Goal: Task Accomplishment & Management: Complete application form

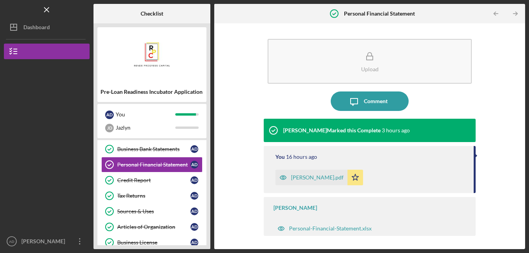
scroll to position [239, 0]
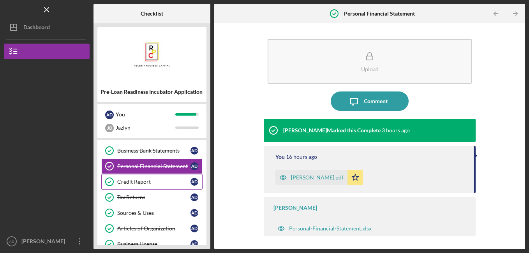
click at [149, 177] on link "Credit Report Credit Report A D" at bounding box center [151, 182] width 101 height 16
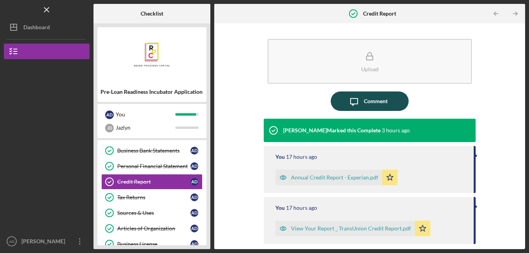
click at [378, 101] on button "Icon/Message Comment" at bounding box center [370, 101] width 78 height 19
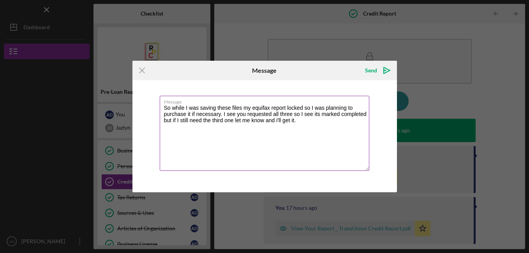
click at [303, 110] on textarea "So while I was saving these files my equifax report locked so I was planning to…" at bounding box center [265, 133] width 210 height 75
click at [178, 122] on textarea "So while I was saving these files my equifax report locked and I can't view it …" at bounding box center [265, 133] width 210 height 75
click at [198, 132] on textarea "So while I was saving these files my equifax report locked and I can't view it …" at bounding box center [265, 133] width 210 height 75
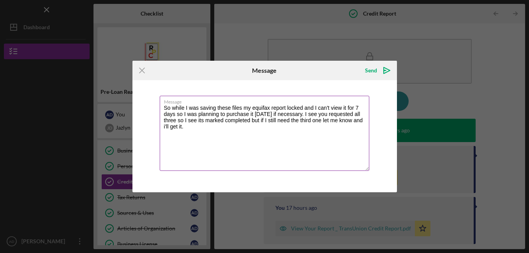
click at [186, 121] on textarea "So while I was saving these files my equifax report locked and I can't view it …" at bounding box center [265, 133] width 210 height 75
click at [212, 132] on textarea "So while I was saving these files my equifax report locked and I can't view it …" at bounding box center [265, 133] width 210 height 75
click at [261, 122] on textarea "So while I was saving these files my equifax report locked and I can't view it …" at bounding box center [265, 133] width 210 height 75
type textarea "So, while I was saving these files my Equifax report locked and I can't view it…"
click at [378, 65] on icon "Icon/icon-invite-send" at bounding box center [386, 70] width 19 height 19
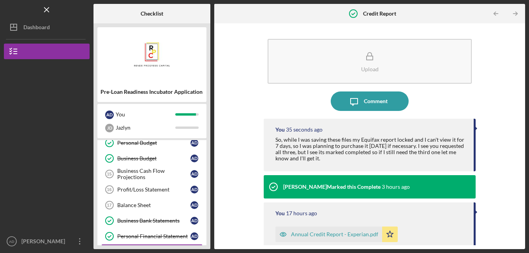
scroll to position [168, 0]
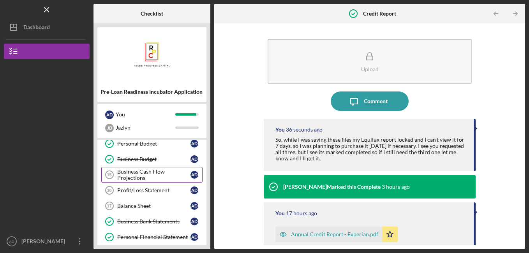
click at [161, 175] on div "Business Cash Flow Projections" at bounding box center [153, 175] width 73 height 12
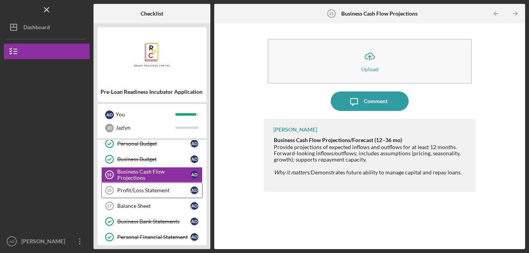
click at [159, 192] on div "Profit/Loss Statement" at bounding box center [153, 190] width 73 height 6
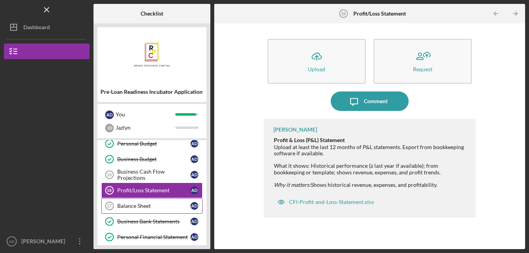
click at [167, 201] on link "Balance Sheet 17 Balance Sheet A D" at bounding box center [151, 206] width 101 height 16
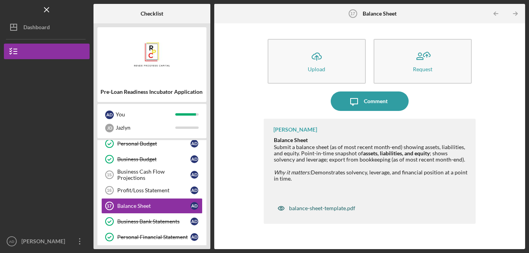
click at [303, 210] on div "balance-sheet-template.pdf" at bounding box center [322, 208] width 66 height 6
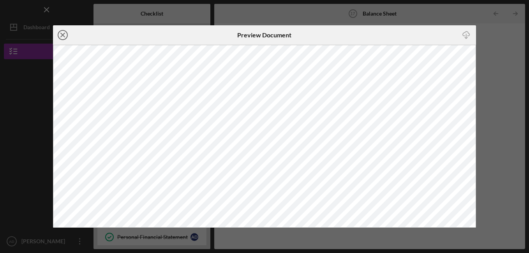
click at [63, 35] on line at bounding box center [63, 35] width 4 height 4
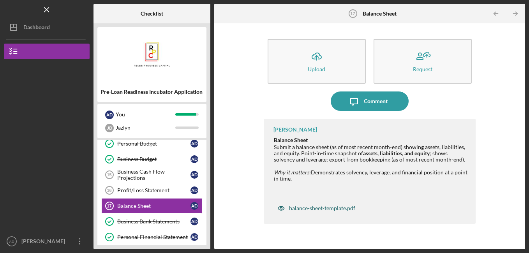
click at [314, 210] on div "balance-sheet-template.pdf" at bounding box center [322, 208] width 66 height 6
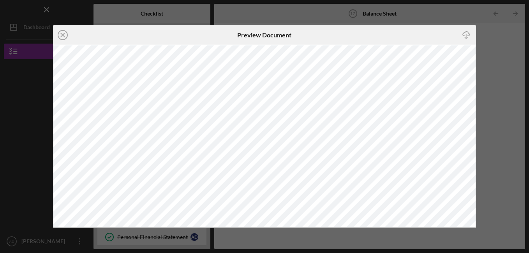
click at [378, 34] on icon "Icon/Download" at bounding box center [467, 35] width 18 height 18
click at [64, 32] on icon "Icon/Close" at bounding box center [62, 34] width 19 height 19
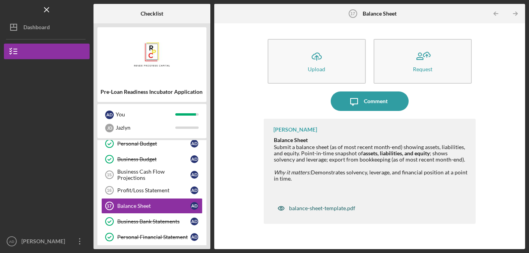
click at [310, 207] on div "balance-sheet-template.pdf" at bounding box center [322, 208] width 66 height 6
